Goal: Task Accomplishment & Management: Use online tool/utility

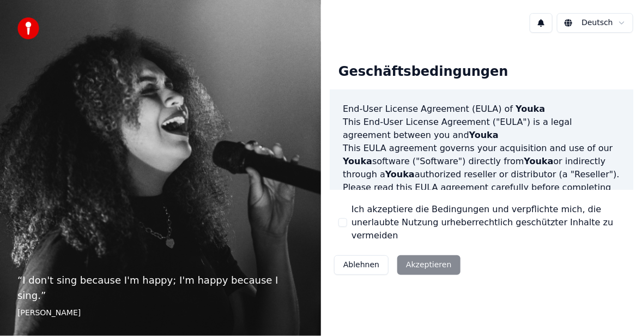
click at [368, 260] on button "Ablehnen" at bounding box center [361, 265] width 55 height 20
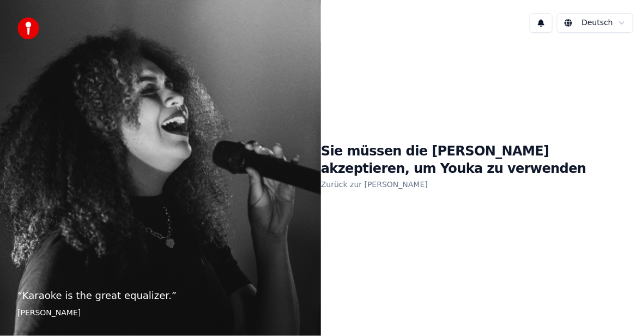
click at [413, 228] on div "Sie müssen die [PERSON_NAME] akzeptieren, um Youka zu verwenden Zurück zur [PER…" at bounding box center [481, 166] width 321 height 251
click at [353, 182] on link "Zurück zur [PERSON_NAME]" at bounding box center [374, 184] width 107 height 17
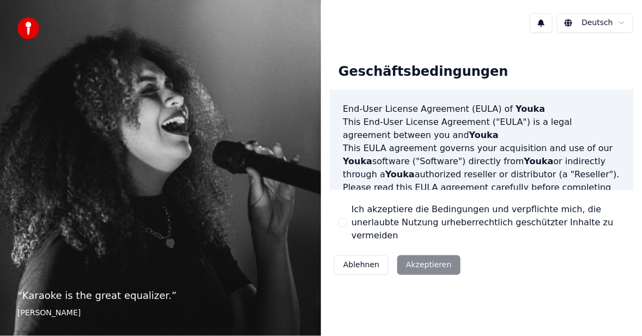
click at [417, 258] on div "Ablehnen Akzeptieren" at bounding box center [397, 265] width 135 height 28
click at [427, 257] on div "Ablehnen Akzeptieren" at bounding box center [397, 265] width 135 height 28
click at [425, 257] on div "Ablehnen Akzeptieren" at bounding box center [397, 265] width 135 height 28
click at [342, 217] on div "Ich akzeptiere die Bedingungen und verpflichte mich, die unerlaubte Nutzung urh…" at bounding box center [482, 222] width 286 height 39
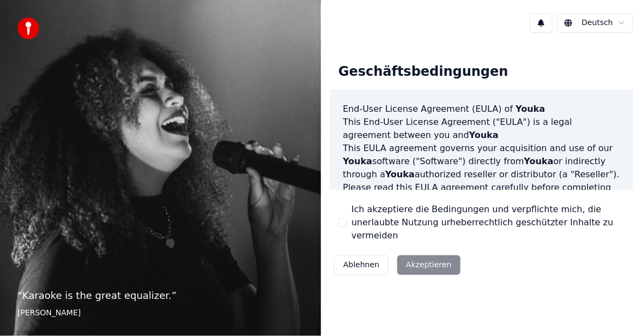
click at [344, 223] on button "Ich akzeptiere die Bedingungen und verpflichte mich, die unerlaubte Nutzung urh…" at bounding box center [343, 222] width 9 height 9
click at [418, 260] on button "Akzeptieren" at bounding box center [429, 265] width 63 height 20
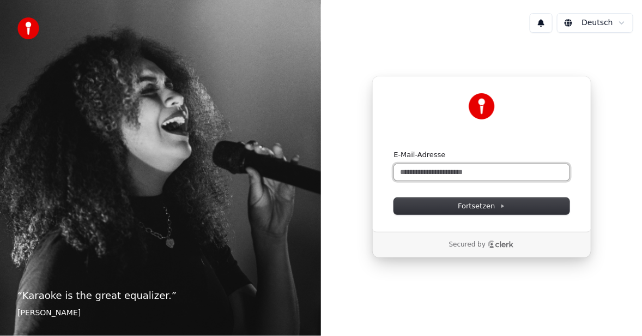
click at [408, 176] on input "E-Mail-Adresse" at bounding box center [482, 172] width 176 height 16
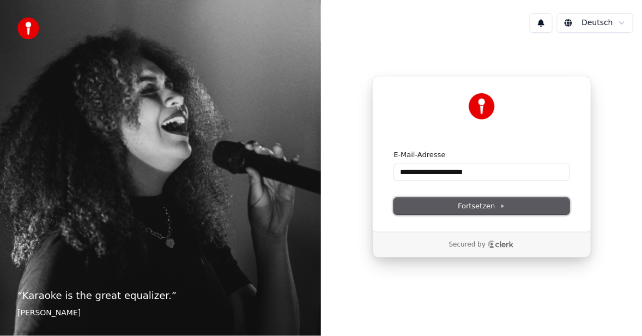
click at [488, 207] on span "Fortsetzen" at bounding box center [481, 206] width 47 height 10
type input "**********"
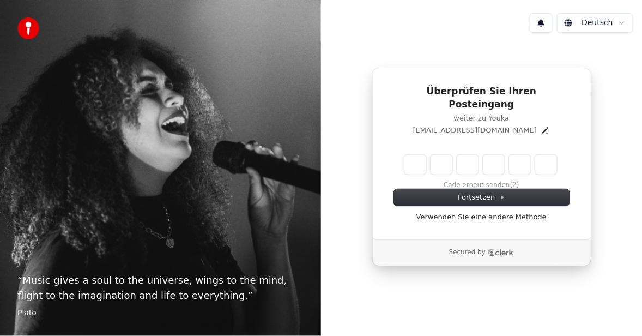
type input "*"
type input "**"
type input "*"
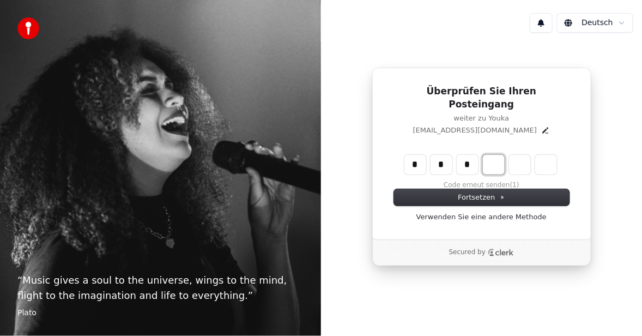
type input "***"
type input "*"
type input "****"
type input "*"
type input "******"
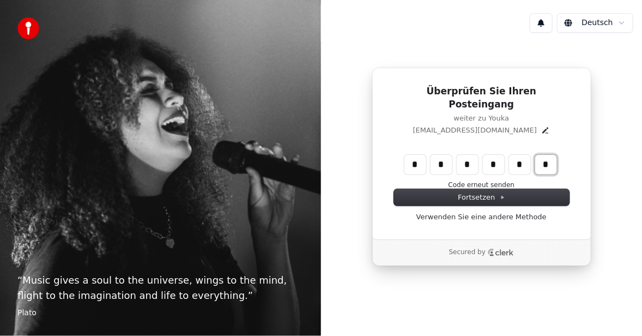
type input "*"
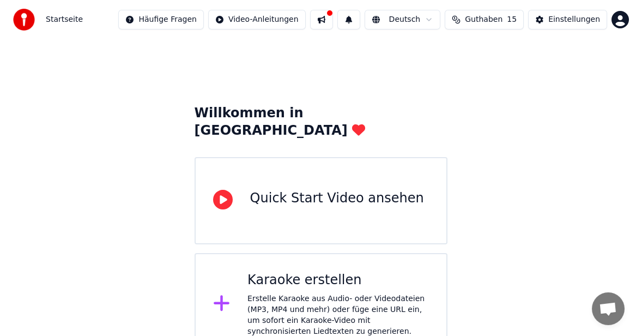
scroll to position [2, 0]
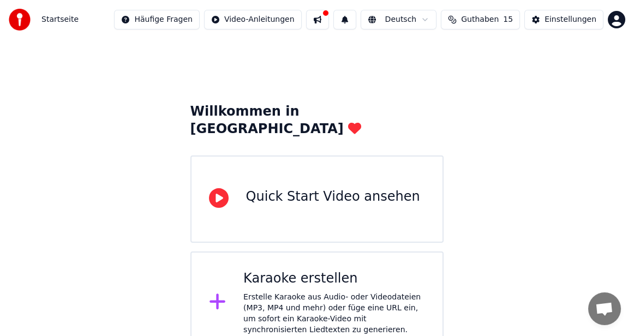
click at [268, 292] on div "Erstelle Karaoke aus Audio- oder Videodateien (MP3, MP4 und mehr) oder füge ein…" at bounding box center [334, 314] width 182 height 44
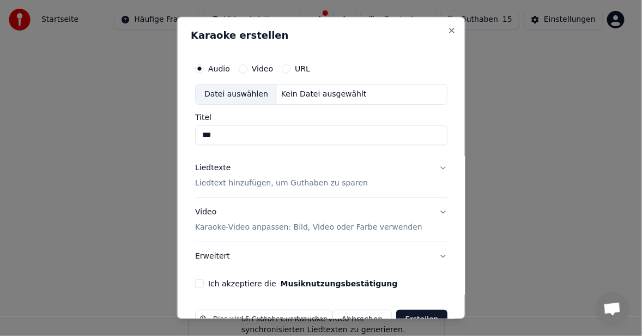
scroll to position [26, 0]
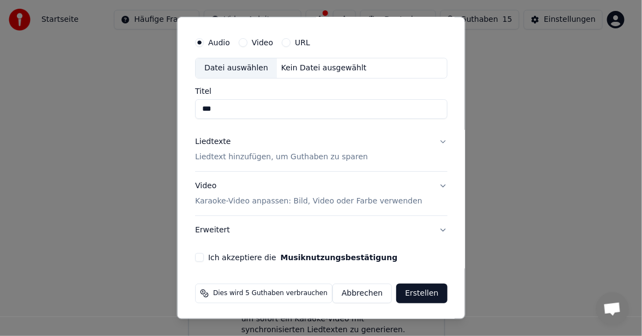
type input "***"
click at [325, 200] on p "Karaoke-Video anpassen: Bild, Video oder Farbe verwenden" at bounding box center [308, 201] width 227 height 11
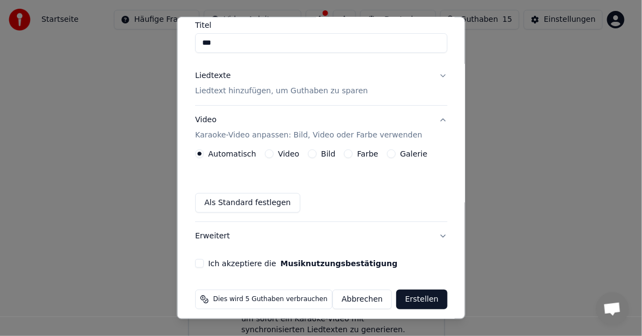
scroll to position [98, 0]
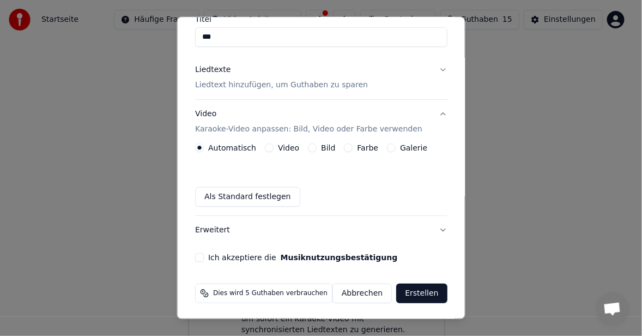
click at [256, 196] on button "Als Standard festlegen" at bounding box center [247, 197] width 105 height 20
click at [403, 291] on button "Erstellen" at bounding box center [422, 294] width 51 height 20
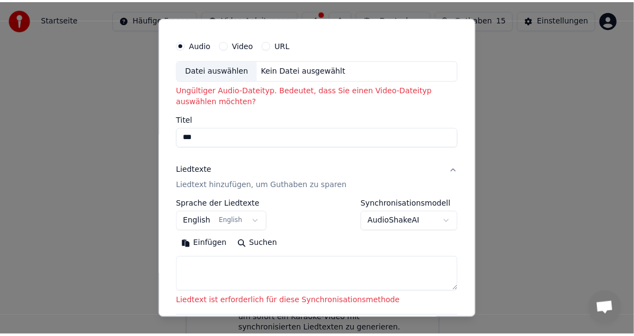
scroll to position [0, 0]
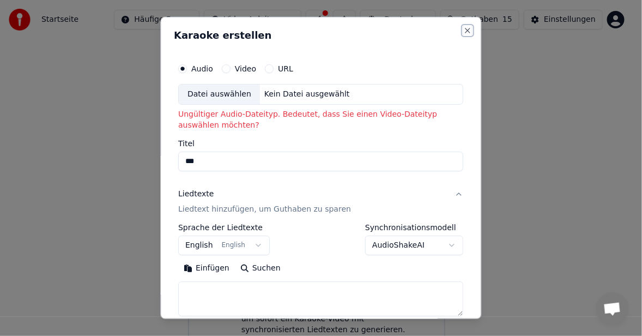
click at [464, 28] on button "Close" at bounding box center [468, 30] width 9 height 9
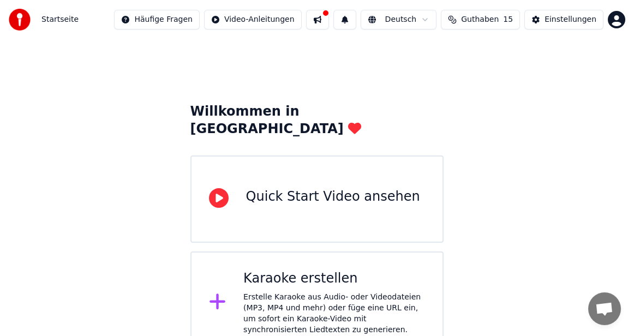
click at [356, 20] on button at bounding box center [344, 20] width 23 height 20
click at [546, 111] on div "Willkommen in Youka Quick Start Video ansehen Karaoke erstellen Erstelle Karaok…" at bounding box center [317, 196] width 634 height 316
